Goal: Transaction & Acquisition: Book appointment/travel/reservation

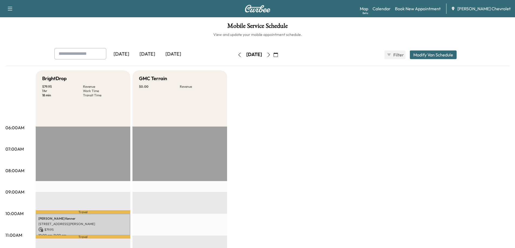
scroll to position [54, 0]
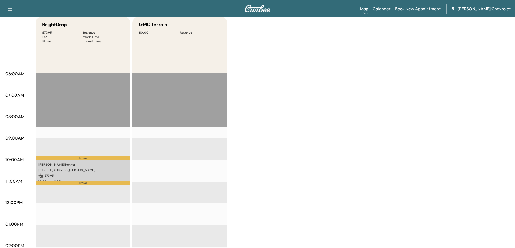
click at [437, 9] on link "Book New Appointment" at bounding box center [418, 8] width 46 height 6
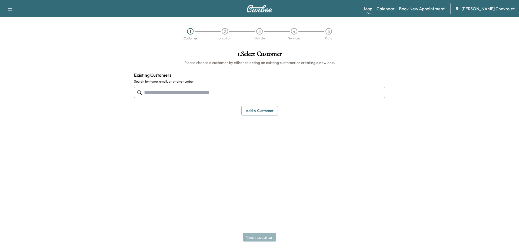
click at [259, 94] on input "text" at bounding box center [259, 92] width 251 height 11
click at [162, 92] on input "text" at bounding box center [259, 92] width 251 height 11
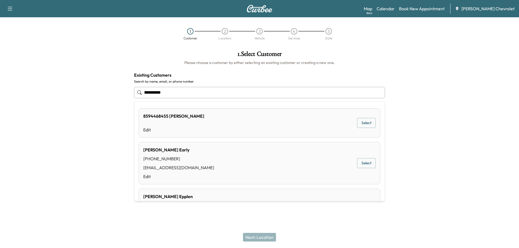
type input "**********"
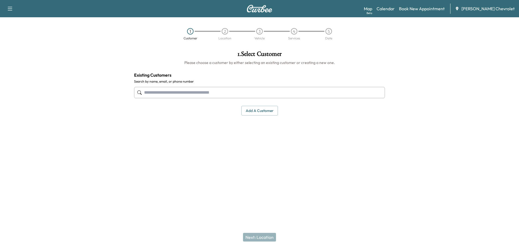
click at [194, 93] on input "text" at bounding box center [259, 92] width 251 height 11
click at [204, 95] on input "text" at bounding box center [259, 92] width 251 height 11
click at [156, 96] on input "text" at bounding box center [259, 92] width 251 height 11
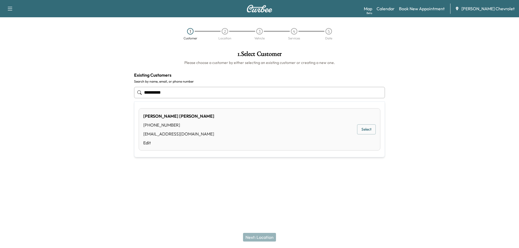
click at [365, 129] on button "Select" at bounding box center [366, 130] width 19 height 10
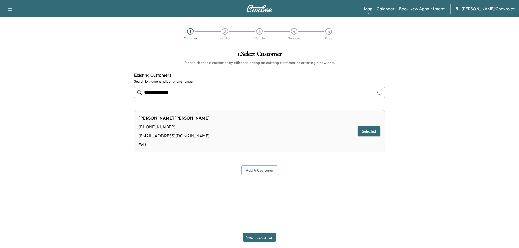
type input "**********"
click at [262, 239] on button "Next: Location" at bounding box center [259, 237] width 33 height 9
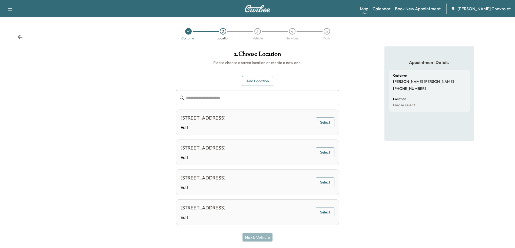
click at [257, 82] on button "Add Location" at bounding box center [257, 81] width 31 height 10
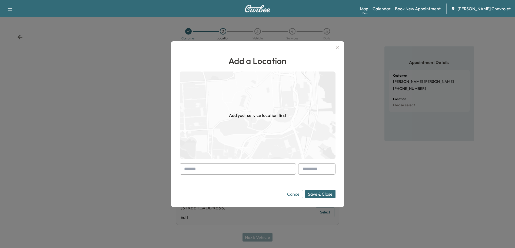
click at [226, 172] on input "text" at bounding box center [238, 169] width 116 height 11
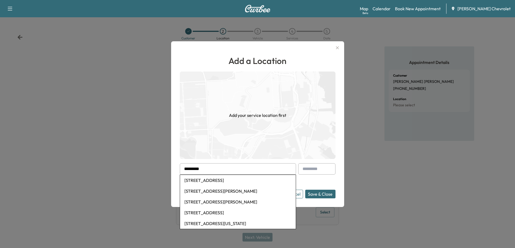
click at [224, 185] on li "[STREET_ADDRESS]" at bounding box center [238, 180] width 116 height 11
type input "**********"
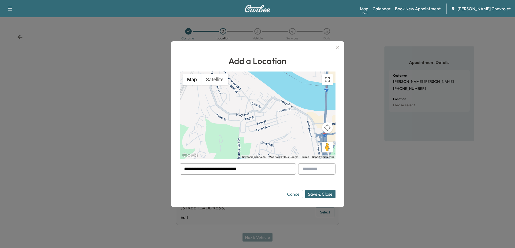
click at [324, 195] on button "Save & Close" at bounding box center [320, 194] width 30 height 9
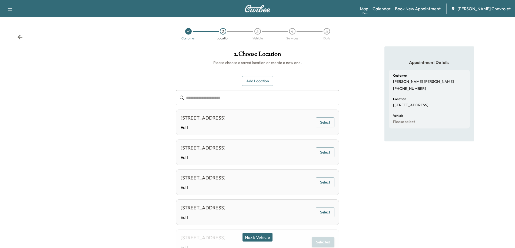
click at [266, 238] on button "Next: Vehicle" at bounding box center [257, 237] width 30 height 9
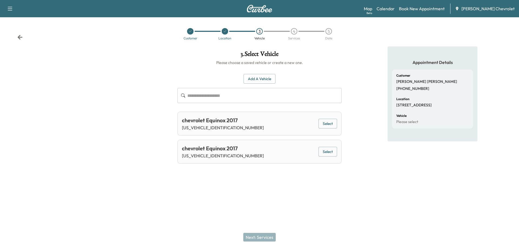
click at [325, 151] on button "Select" at bounding box center [327, 152] width 19 height 10
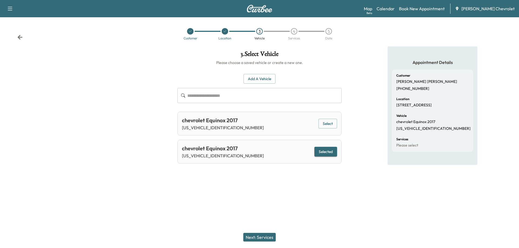
click at [262, 239] on button "Next: Services" at bounding box center [259, 237] width 32 height 9
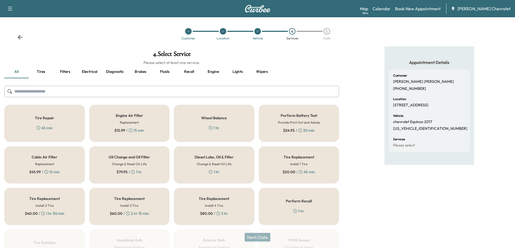
click at [125, 160] on div "Oil Change and Oil Filter Change & Reset Oil Life $ 79.95 / 1 hr" at bounding box center [129, 165] width 81 height 37
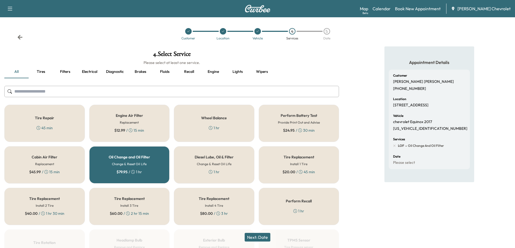
click at [266, 239] on button "Next: Date" at bounding box center [258, 237] width 26 height 9
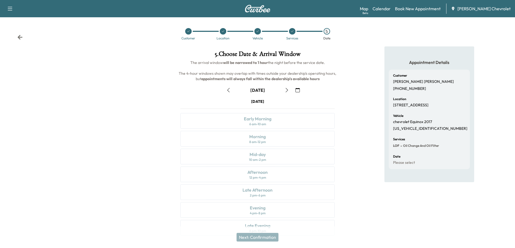
click at [286, 91] on icon "button" at bounding box center [287, 90] width 4 height 4
click at [288, 91] on icon "button" at bounding box center [287, 90] width 4 height 4
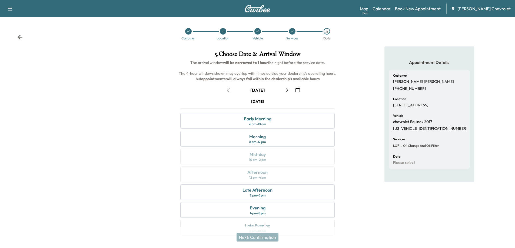
click at [288, 91] on icon "button" at bounding box center [287, 90] width 4 height 4
click at [277, 144] on div "Morning 8 am - 12 pm" at bounding box center [257, 139] width 154 height 16
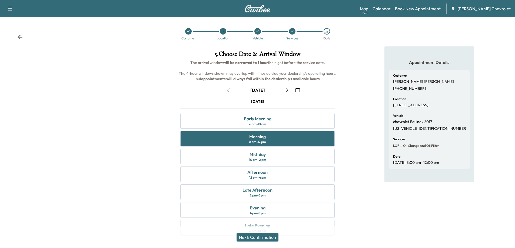
click at [275, 238] on button "Next: Confirmation" at bounding box center [258, 237] width 42 height 9
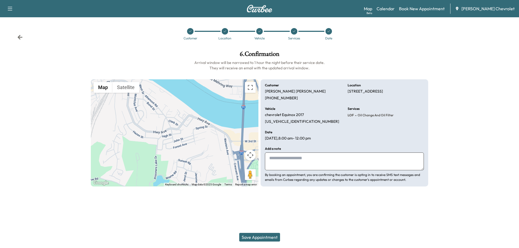
click at [266, 235] on button "Save Appointment" at bounding box center [259, 237] width 41 height 9
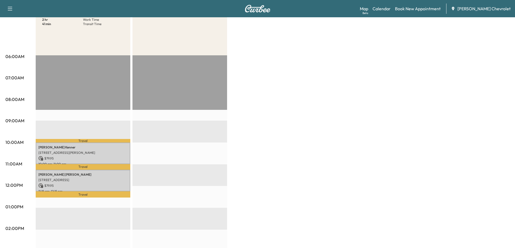
scroll to position [81, 0]
